Goal: Find specific page/section: Find specific page/section

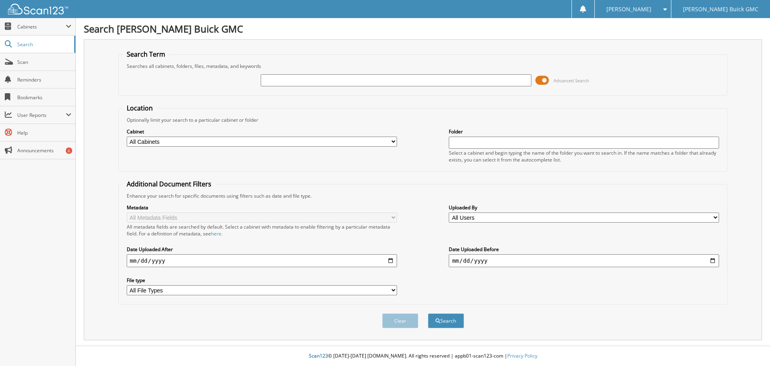
click at [272, 79] on input "text" at bounding box center [396, 80] width 270 height 12
type input "504489"
click at [428, 313] on button "Search" at bounding box center [446, 320] width 36 height 15
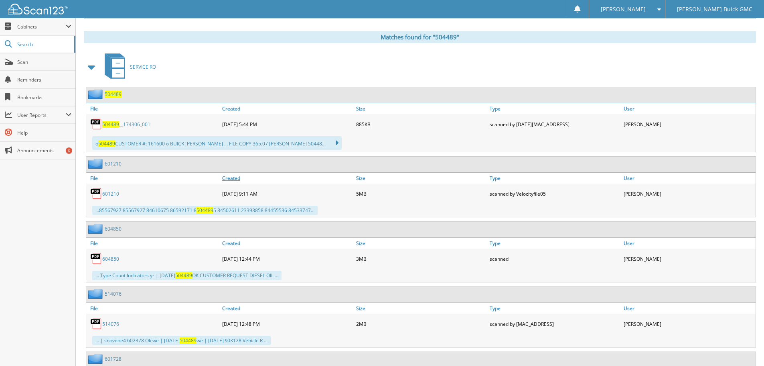
scroll to position [281, 0]
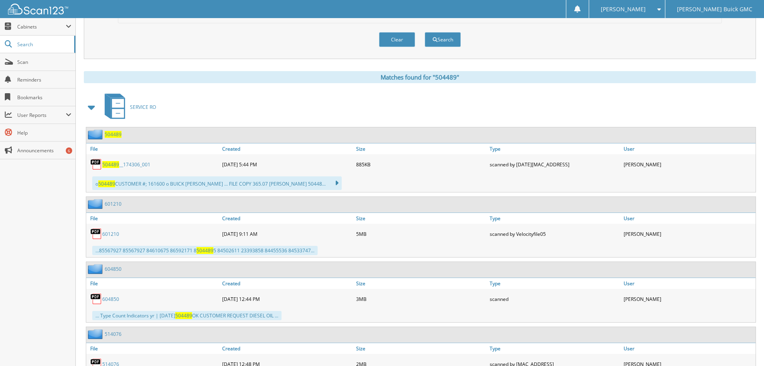
click at [109, 133] on span "504489" at bounding box center [113, 134] width 17 height 7
